Goal: Navigation & Orientation: Find specific page/section

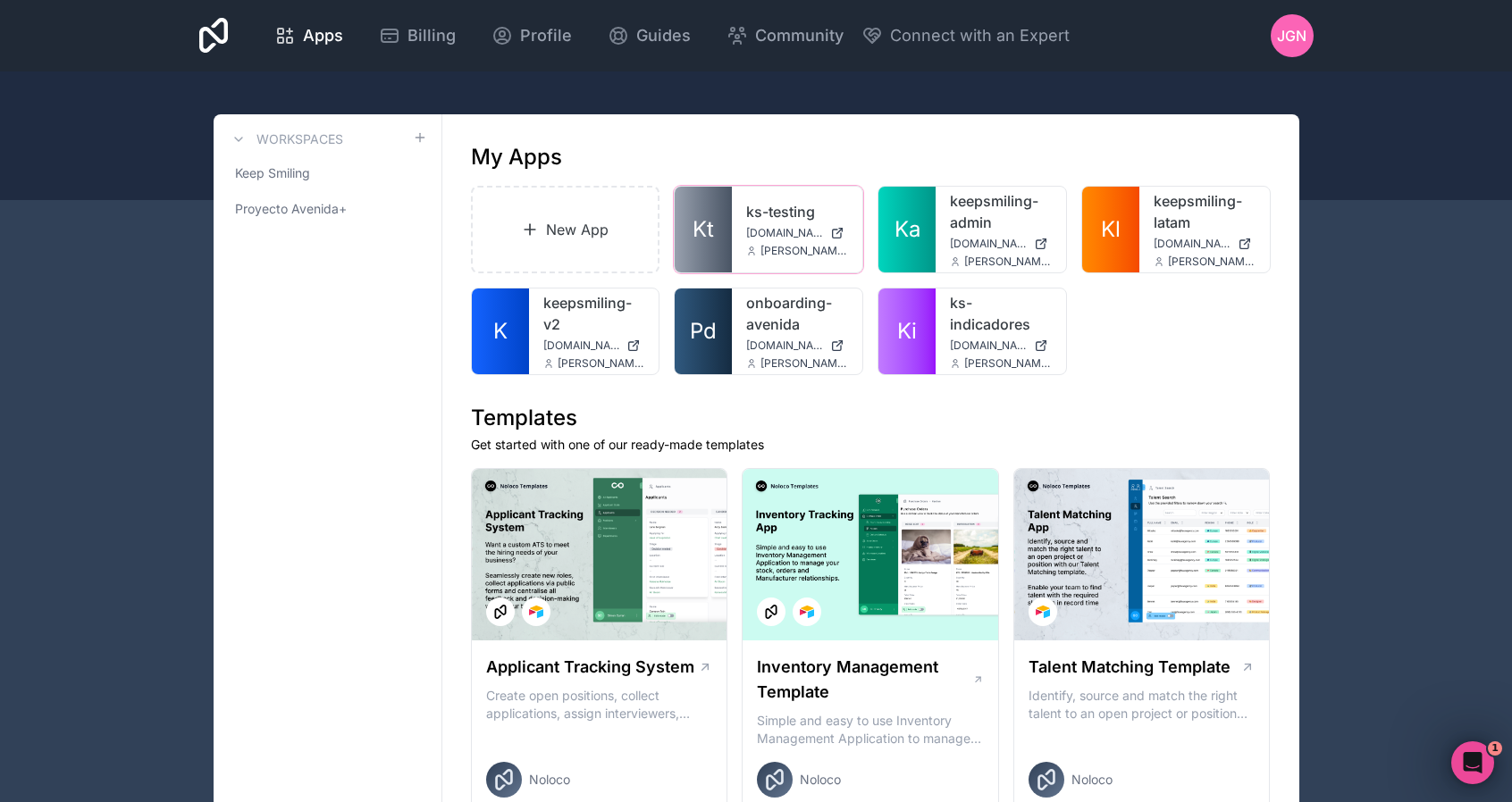
click at [774, 212] on link "ks-testing" at bounding box center [798, 211] width 102 height 21
click at [563, 310] on link "keepsmiling-v2" at bounding box center [595, 313] width 102 height 43
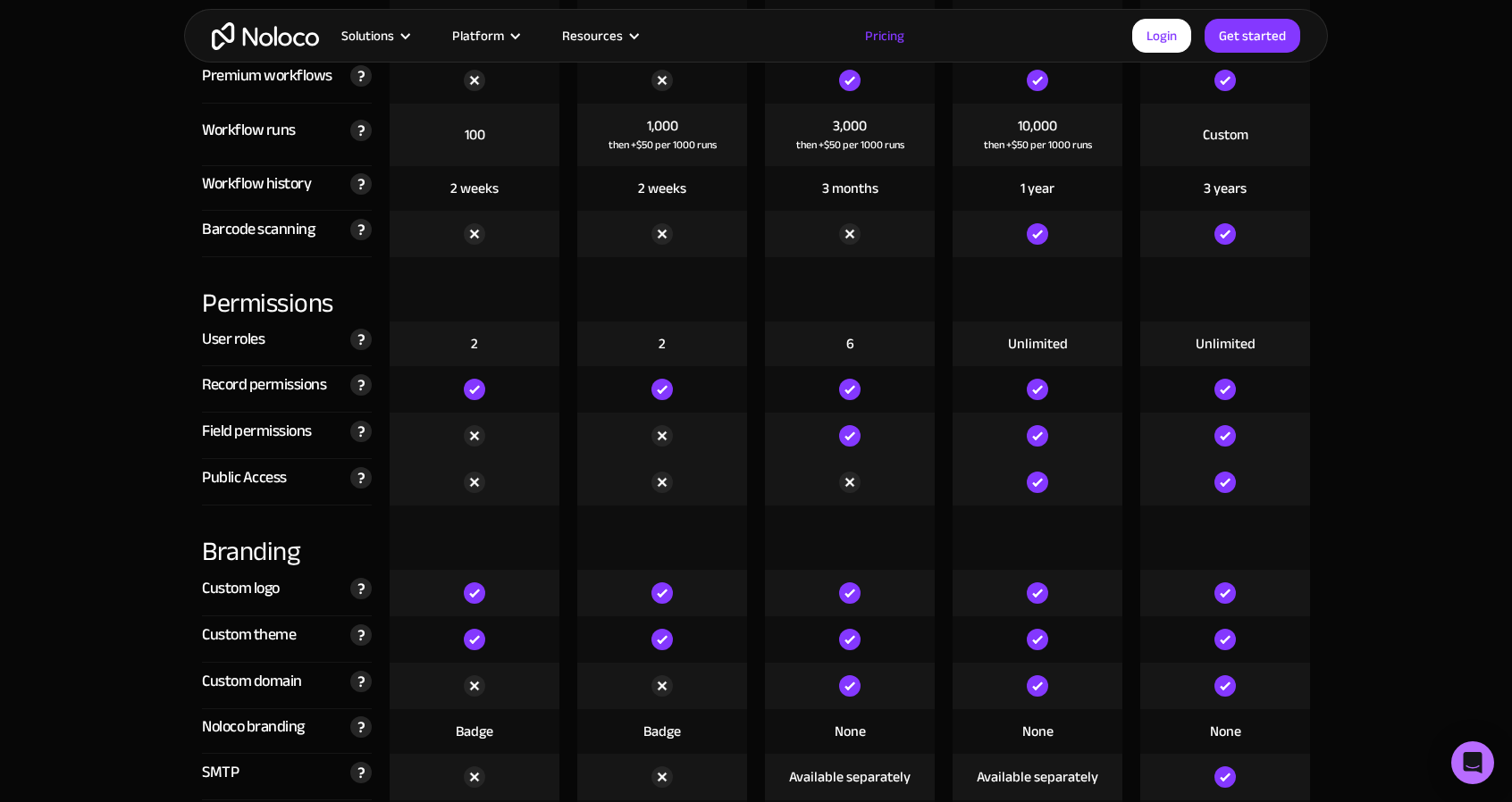
scroll to position [4199, 0]
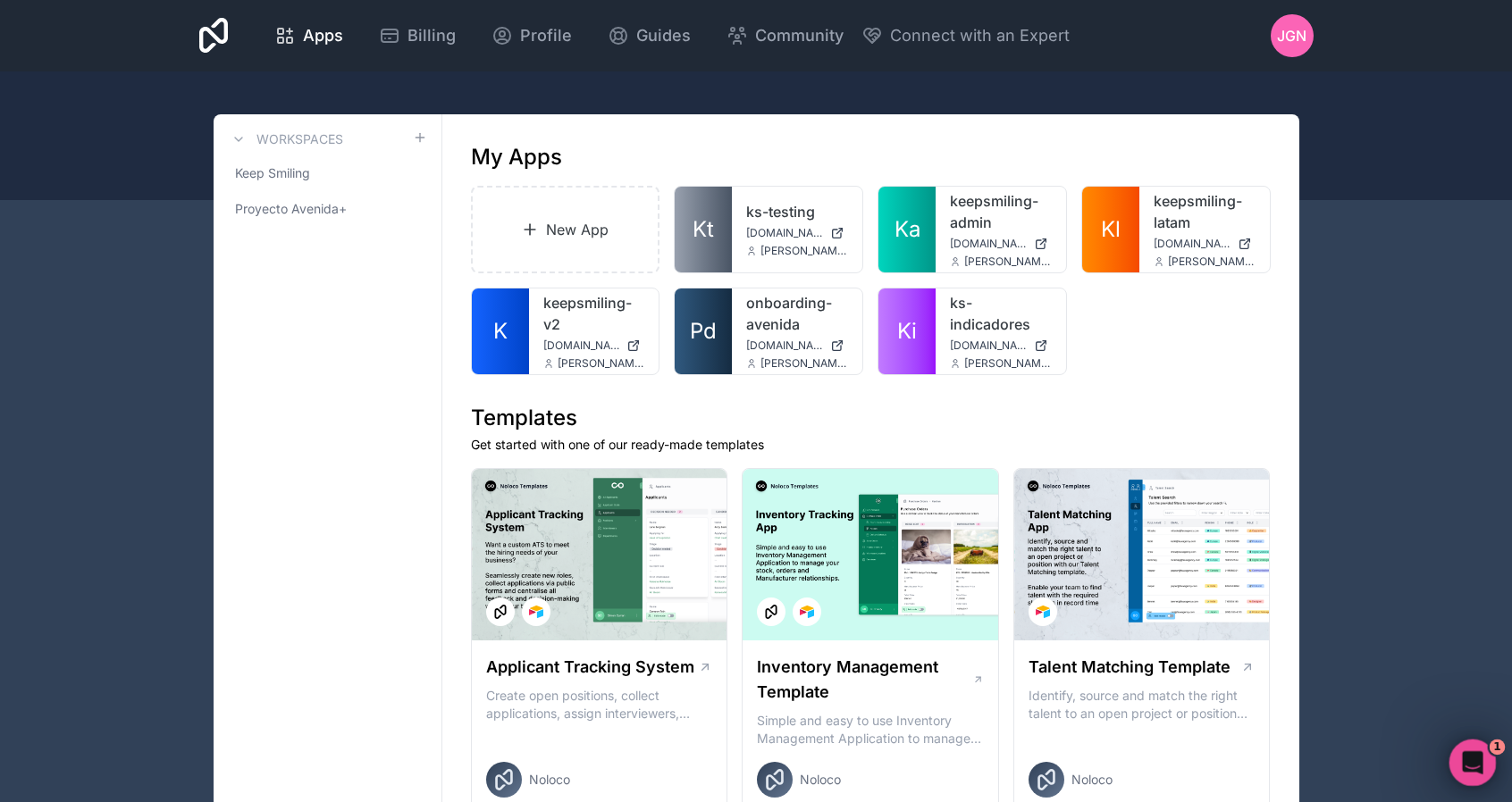
click at [1469, 763] on icon "Open Intercom Messenger" at bounding box center [1471, 761] width 30 height 30
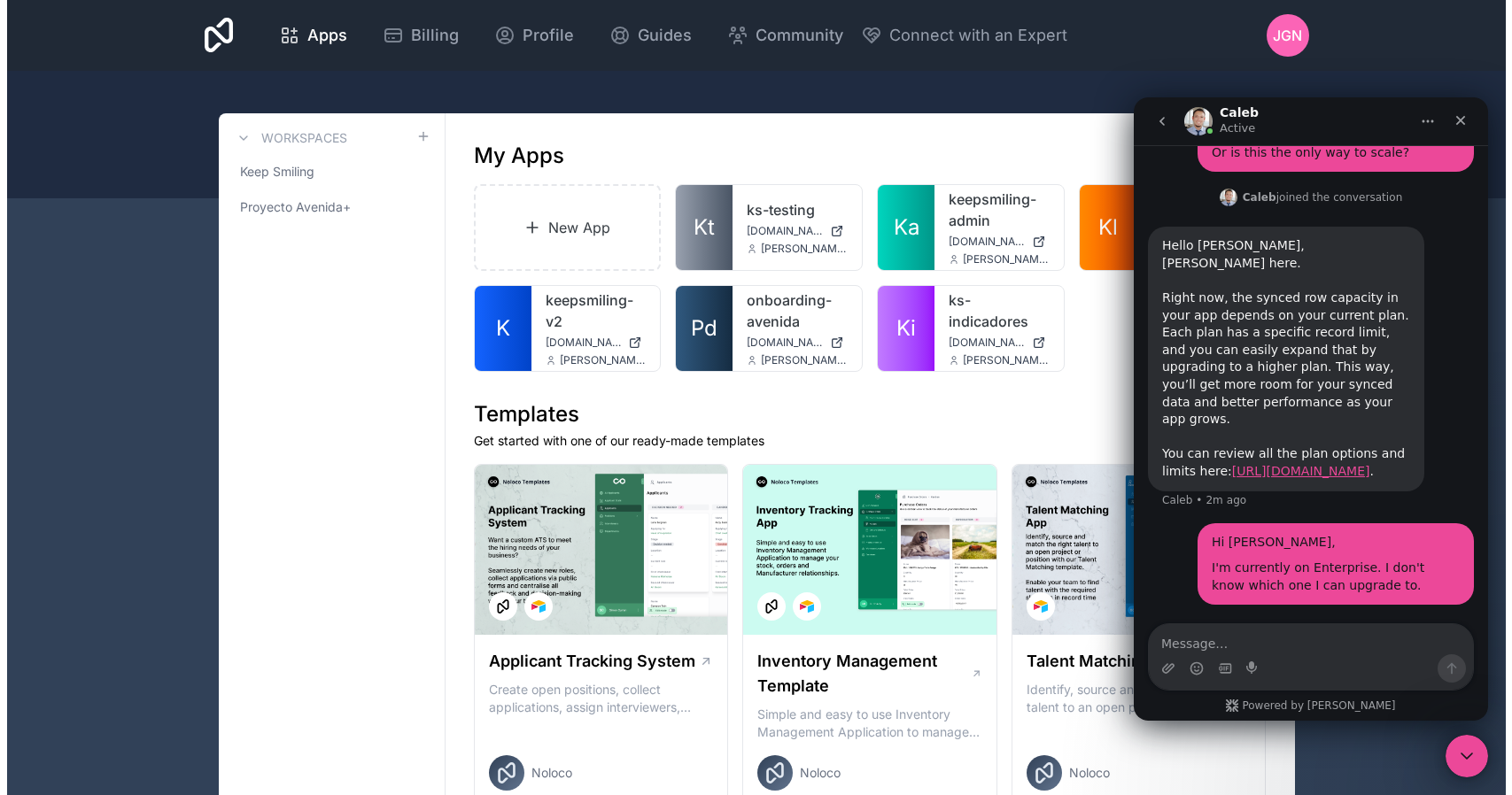
scroll to position [3155, 0]
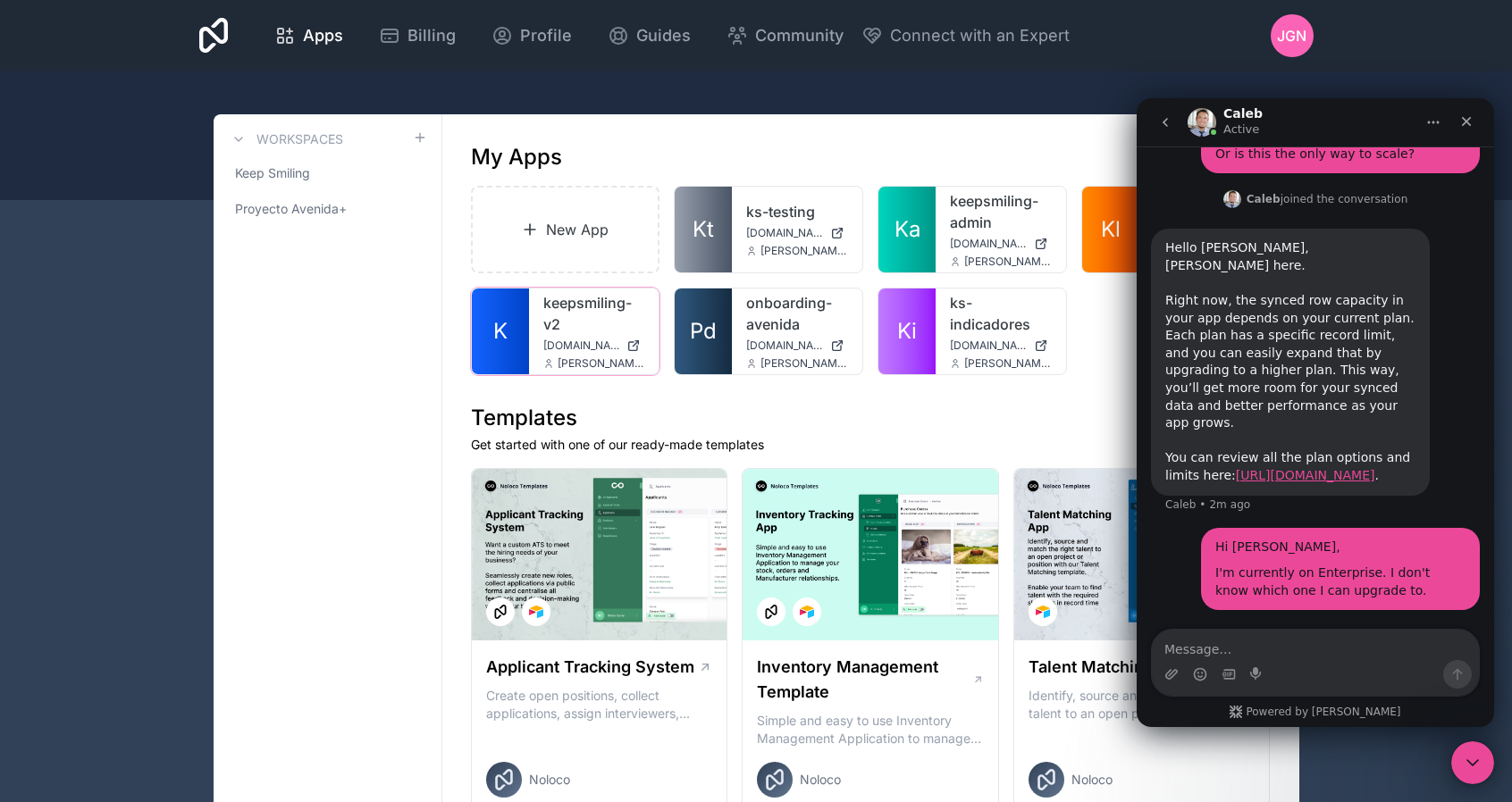
click at [565, 305] on link "keepsmiling-v2" at bounding box center [595, 313] width 102 height 43
